Goal: Task Accomplishment & Management: Complete application form

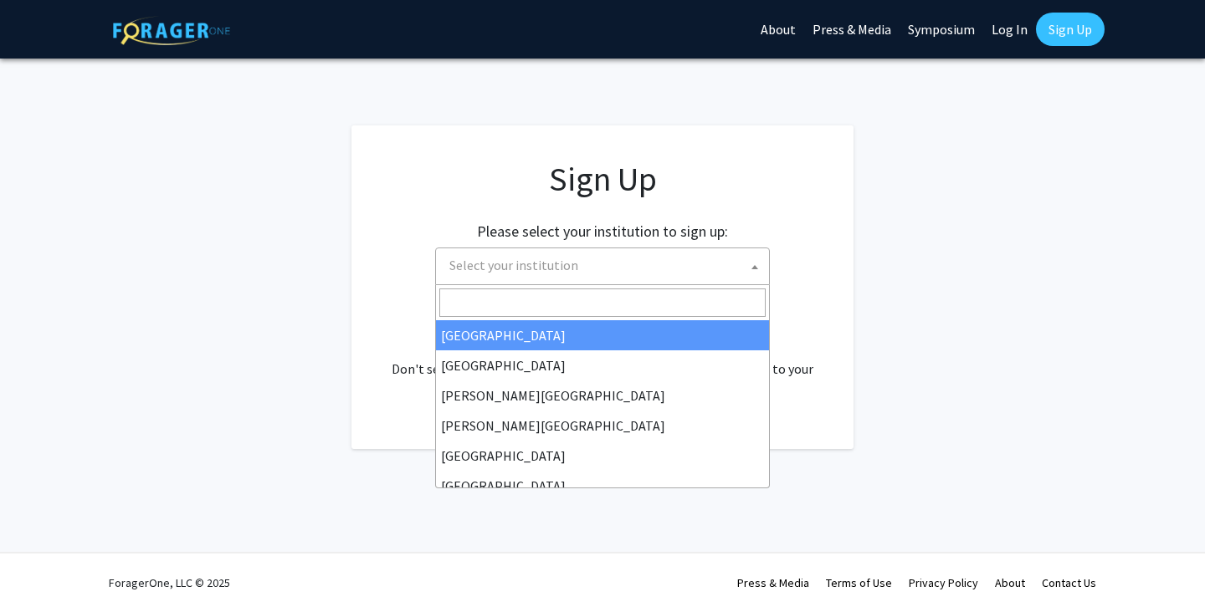
click at [740, 260] on span "Select your institution" at bounding box center [606, 265] width 326 height 34
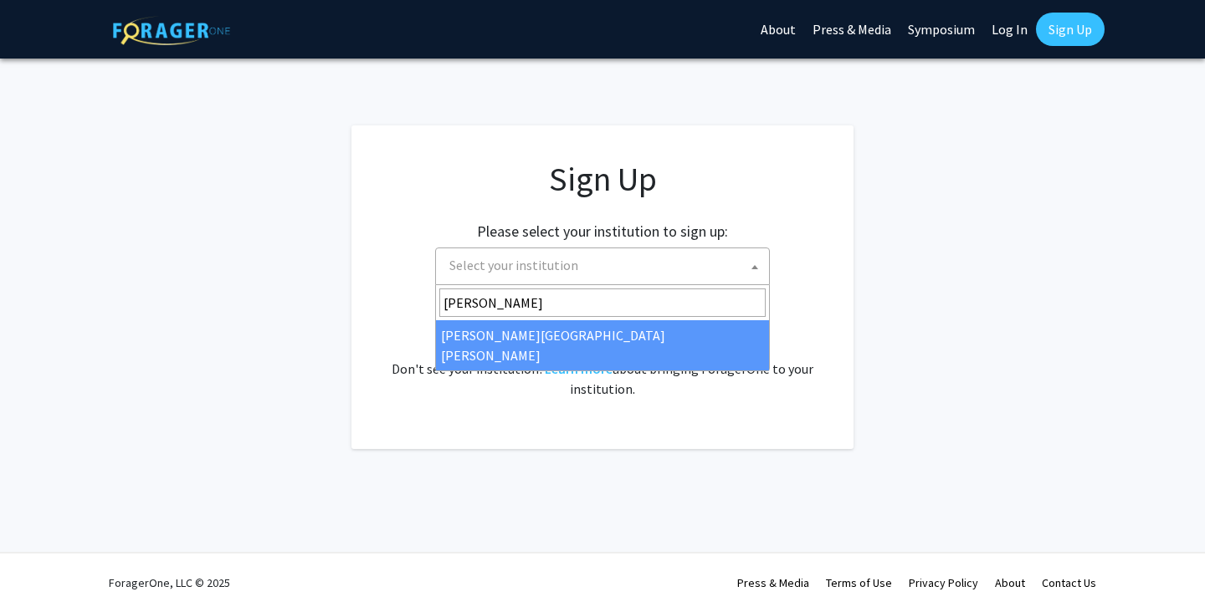
type input "johns"
select select "1"
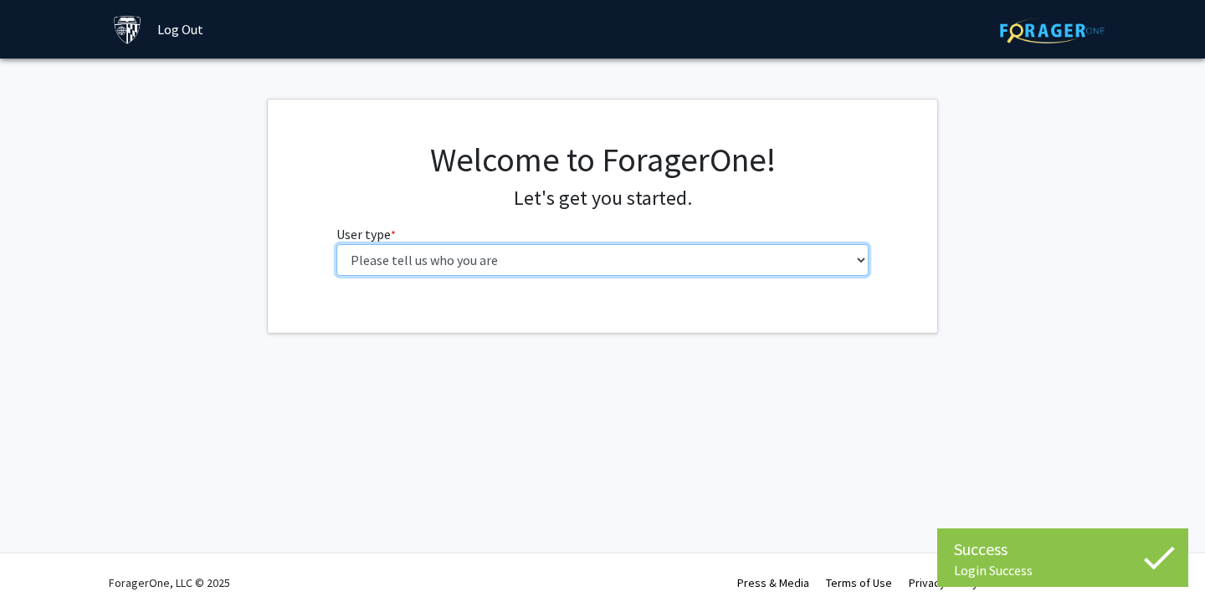
click at [678, 258] on select "Please tell us who you are Undergraduate Student Master's Student Doctoral Cand…" at bounding box center [602, 260] width 533 height 32
select select "2: masters"
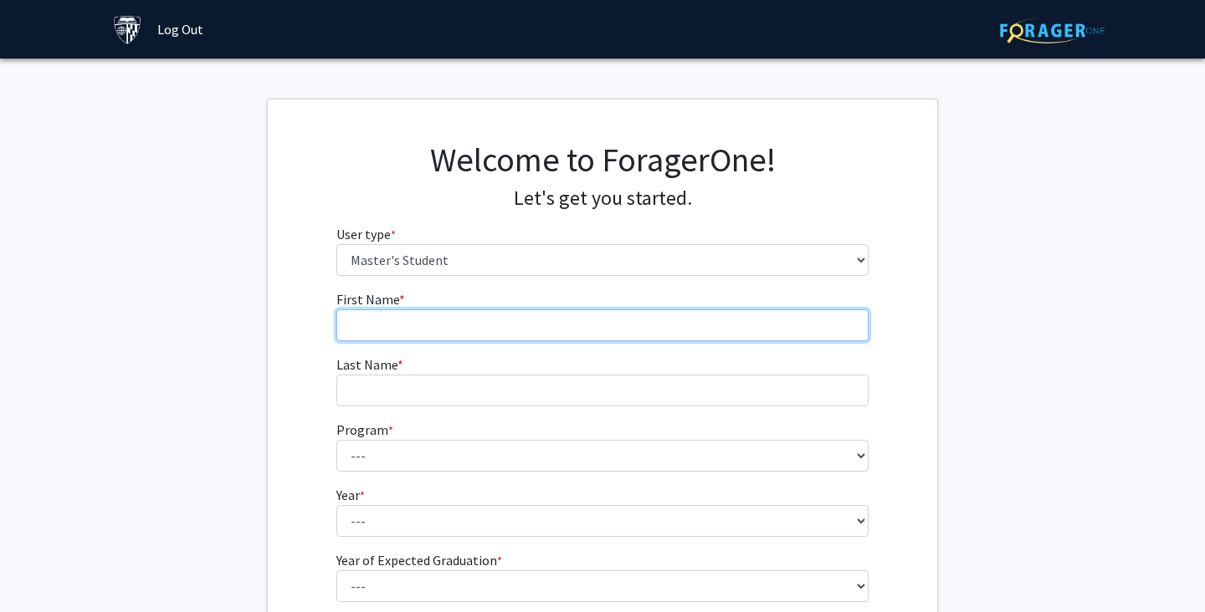
click at [479, 331] on input "First Name * required" at bounding box center [602, 326] width 533 height 32
type input "[PERSON_NAME]"
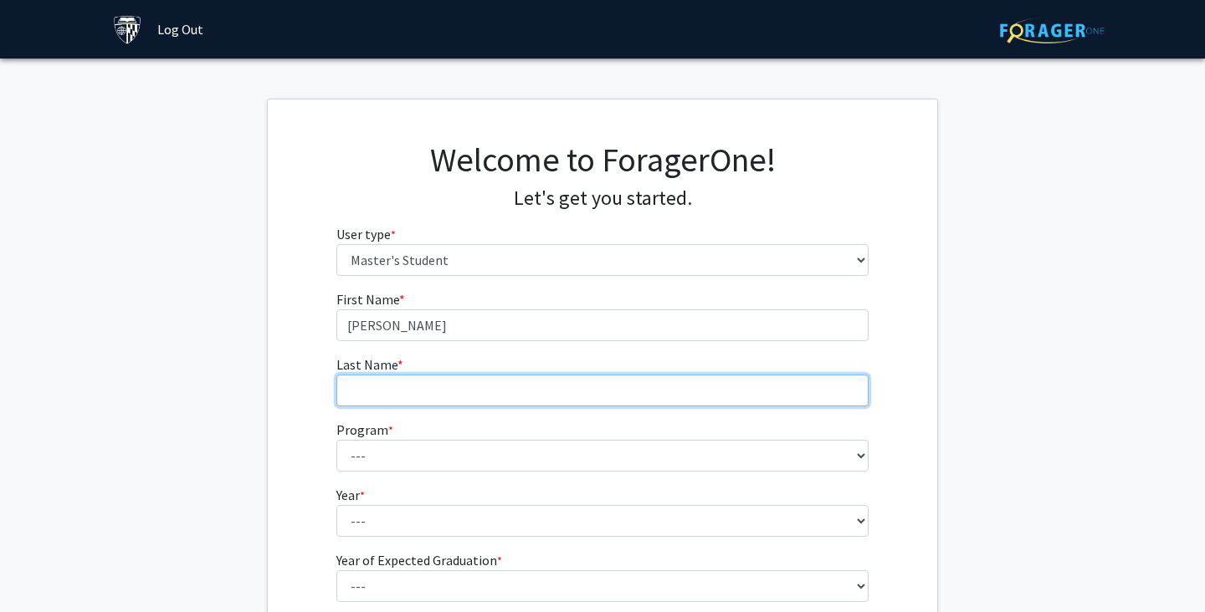
click at [449, 398] on input "Last Name * required" at bounding box center [602, 391] width 533 height 32
type input "T"
type input "Raydan"
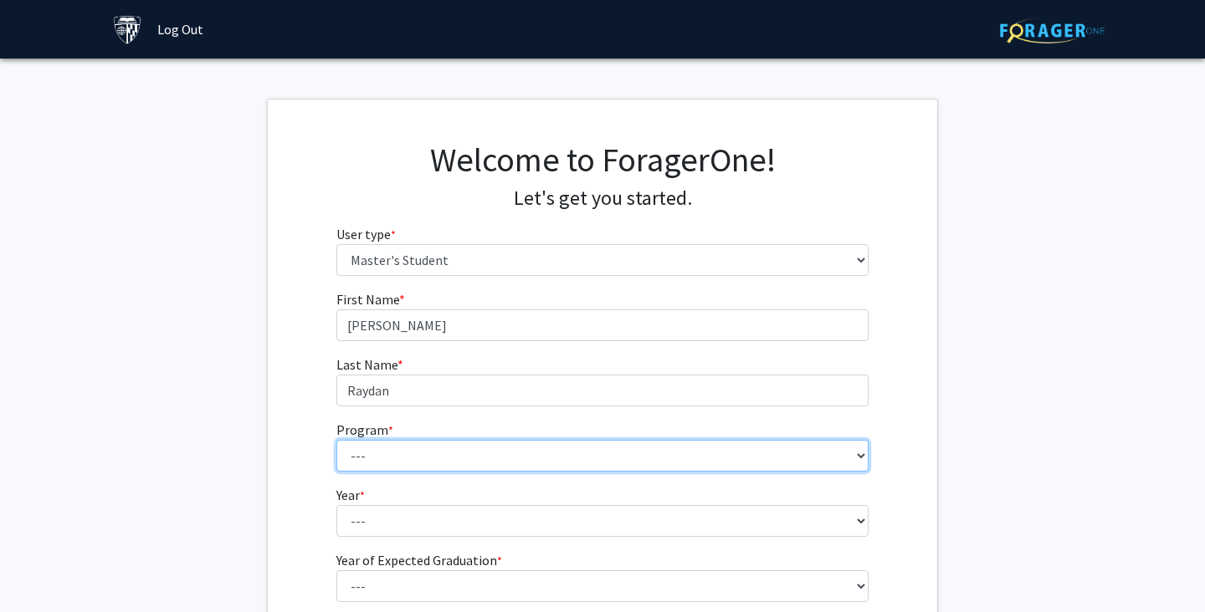
click at [457, 453] on select "--- Anatomy Education Applied and Computational Mathematics Applied Biomedical …" at bounding box center [602, 456] width 533 height 32
select select "144: 143"
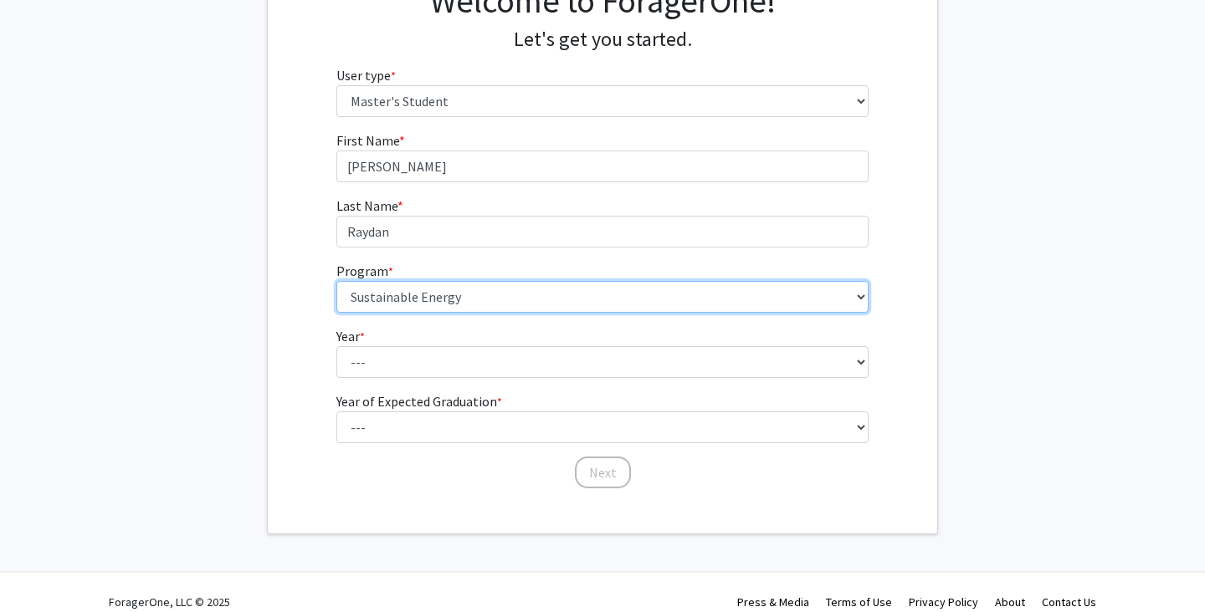
scroll to position [172, 0]
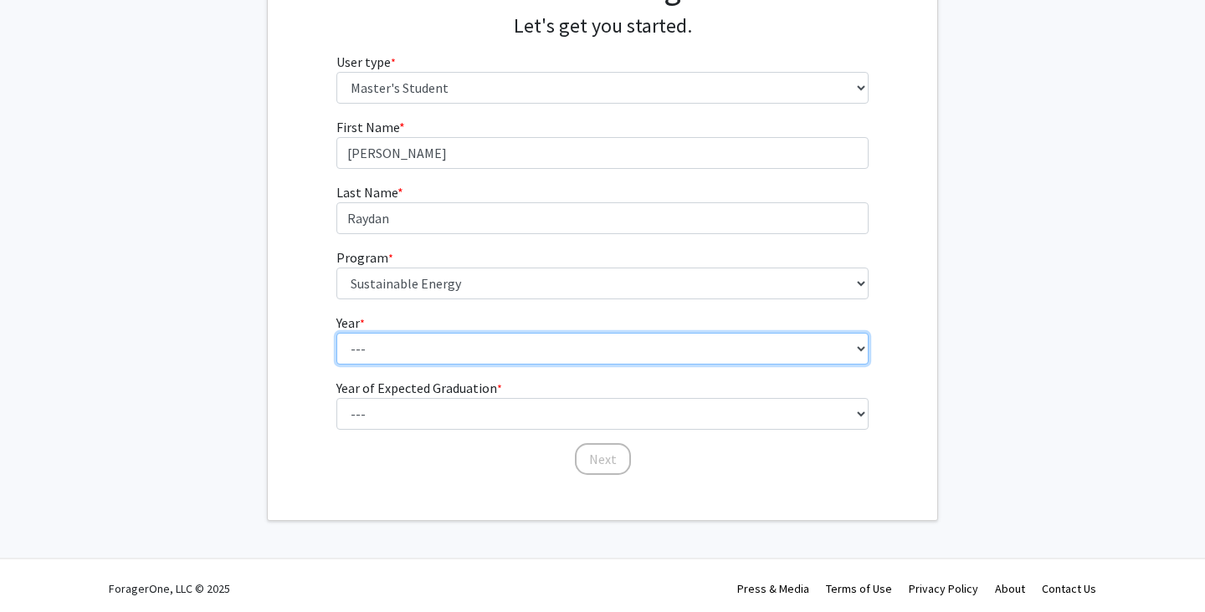
click at [377, 349] on select "--- First Year Second Year" at bounding box center [602, 349] width 533 height 32
select select "2: second_year"
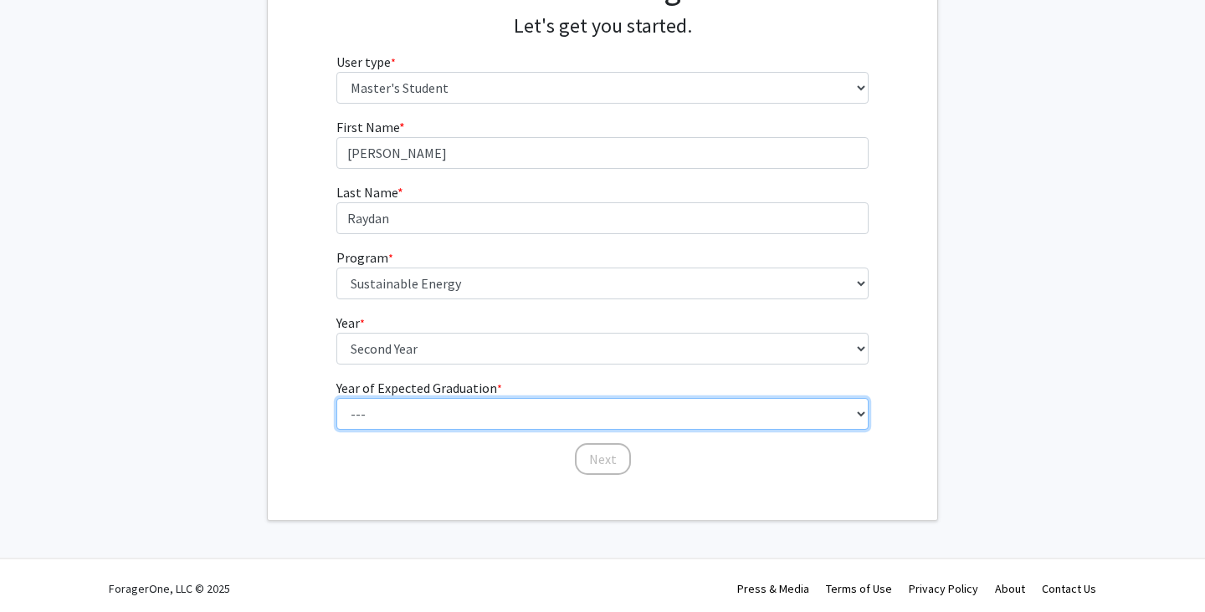
click at [366, 414] on select "--- 2025 2026 2027 2028 2029 2030 2031 2032 2033 2034" at bounding box center [602, 414] width 533 height 32
select select "2: 2026"
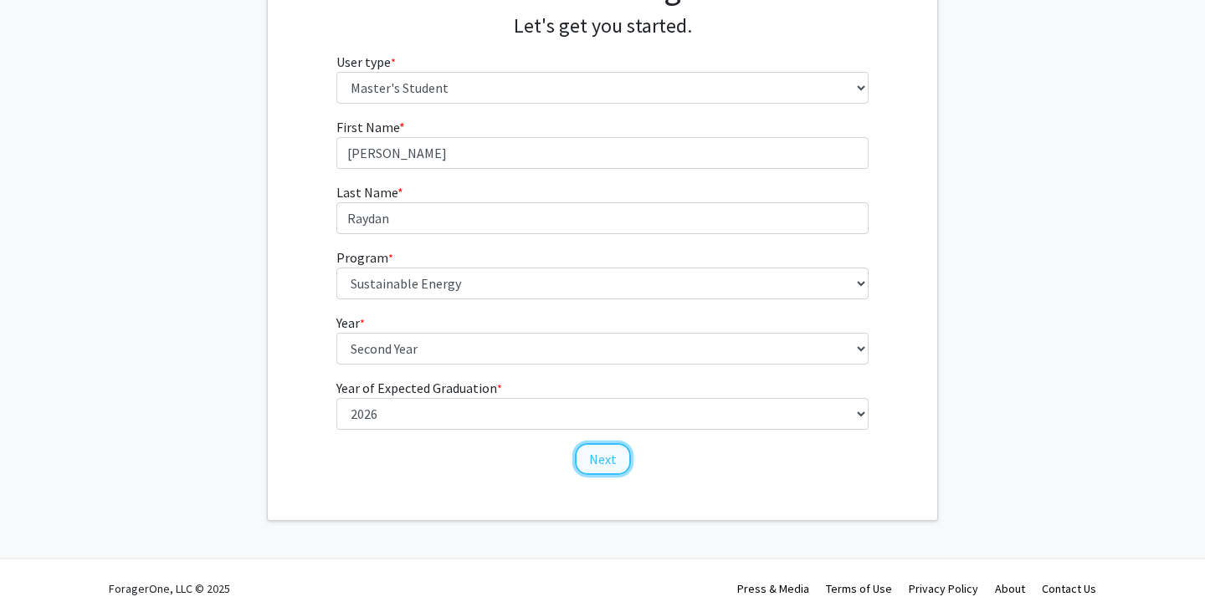
click at [608, 464] on button "Next" at bounding box center [603, 459] width 56 height 32
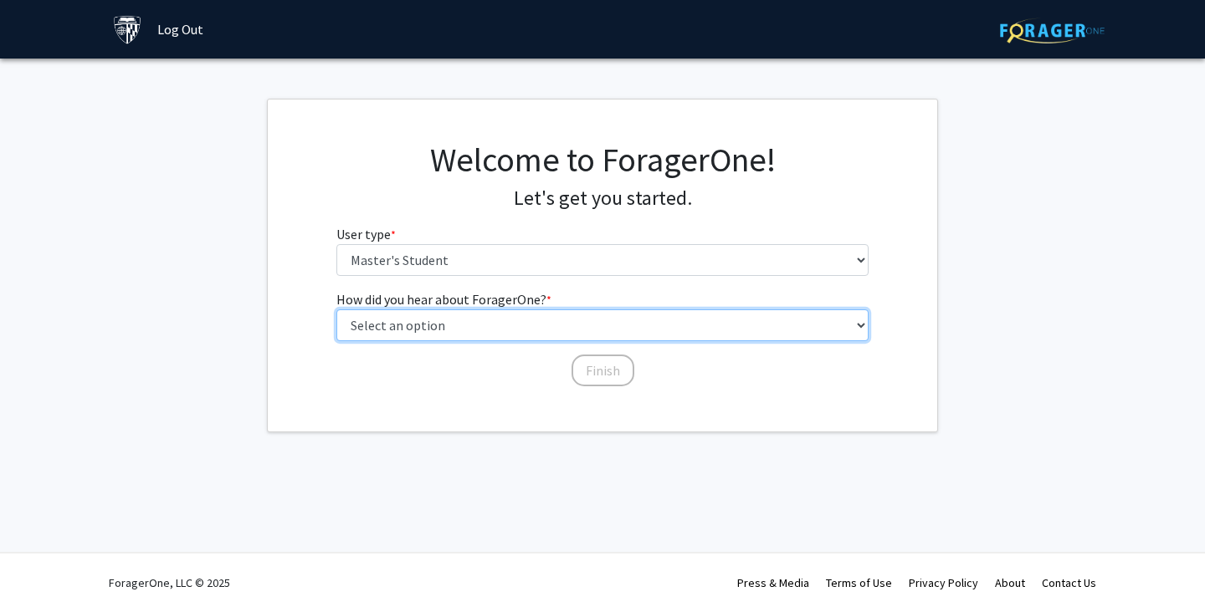
click at [505, 326] on select "Select an option Peer/student recommendation Faculty/staff recommendation Unive…" at bounding box center [602, 326] width 533 height 32
click at [511, 328] on select "Select an option Peer/student recommendation Faculty/staff recommendation Unive…" at bounding box center [602, 326] width 533 height 32
select select "3: university_website"
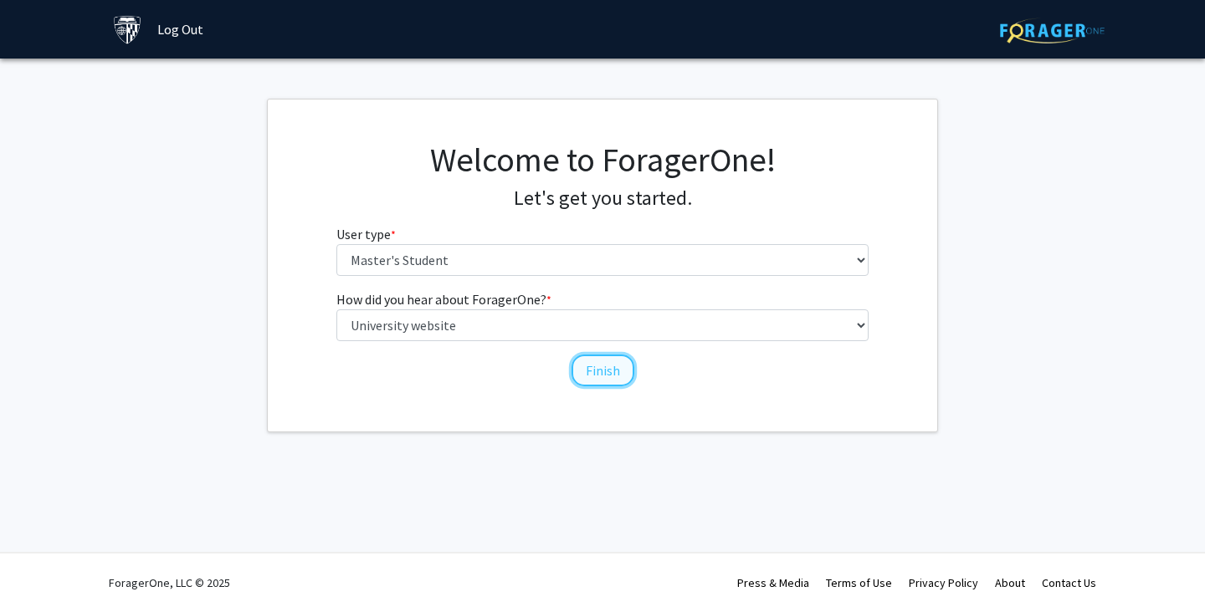
click at [586, 367] on button "Finish" at bounding box center [602, 371] width 63 height 32
